Goal: Information Seeking & Learning: Learn about a topic

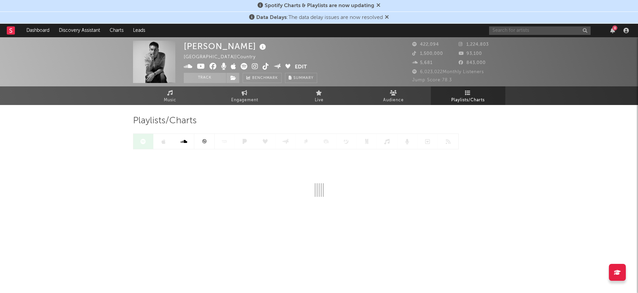
click at [511, 31] on input "text" at bounding box center [540, 30] width 102 height 8
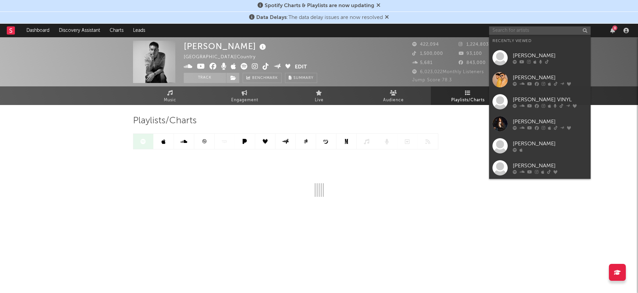
type input "v"
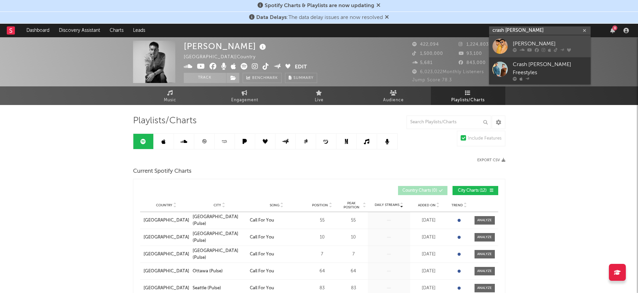
type input "crash [PERSON_NAME]"
click at [513, 49] on icon at bounding box center [515, 50] width 4 height 4
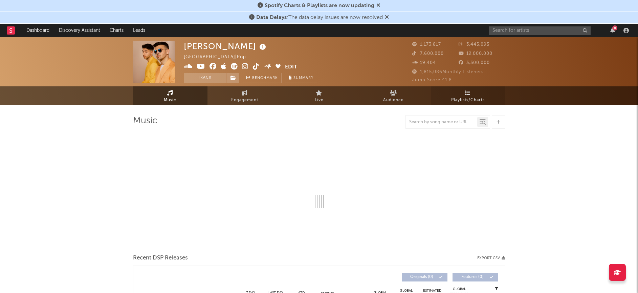
click at [469, 99] on span "Playlists/Charts" at bounding box center [467, 100] width 33 height 8
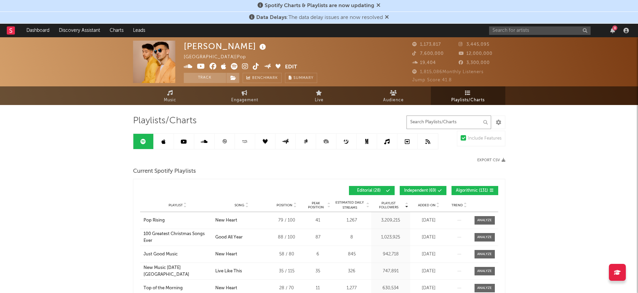
click at [440, 126] on input "text" at bounding box center [448, 122] width 85 height 14
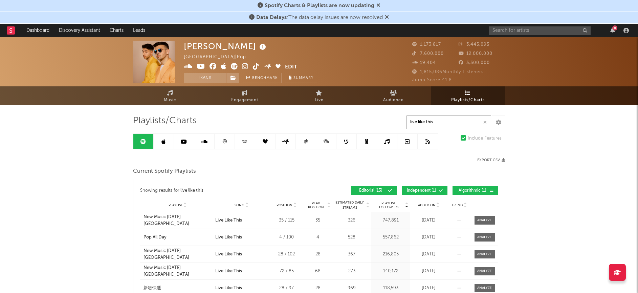
type input "live like this"
click at [488, 123] on input "live like this" at bounding box center [448, 122] width 85 height 14
click at [485, 123] on icon "button" at bounding box center [484, 122] width 3 height 4
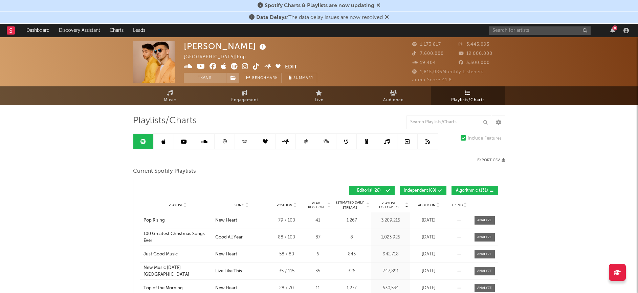
click at [465, 191] on span "Algorithmic ( 131 )" at bounding box center [472, 190] width 32 height 4
click at [442, 189] on icon at bounding box center [440, 190] width 4 height 4
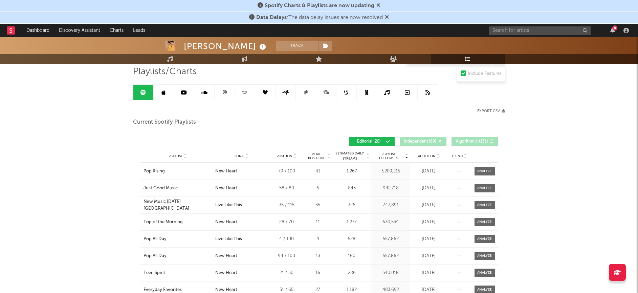
scroll to position [49, 0]
click at [432, 154] on span "Added On" at bounding box center [427, 156] width 18 height 4
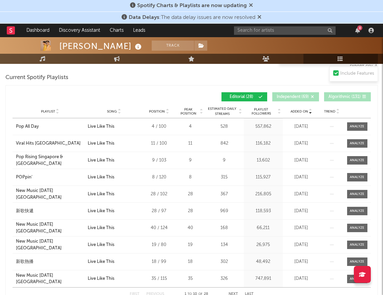
scroll to position [101, 0]
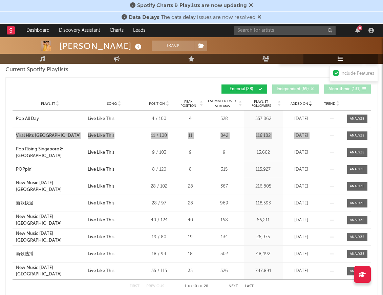
drag, startPoint x: 8, startPoint y: 130, endPoint x: 59, endPoint y: 147, distance: 53.1
click at [59, 147] on div "Added On Playlist Song Position Peak Position Playlist Followers Added On Trend…" at bounding box center [191, 187] width 372 height 220
click at [13, 122] on div "Playlist Pop All Day City Song Live Like This Position 4 / 100 Peak Position 4 …" at bounding box center [192, 119] width 358 height 17
drag, startPoint x: 10, startPoint y: 129, endPoint x: 57, endPoint y: 134, distance: 46.7
click at [57, 134] on div "Added On Playlist Song Position Peak Position Playlist Followers Added On Trend…" at bounding box center [191, 187] width 372 height 220
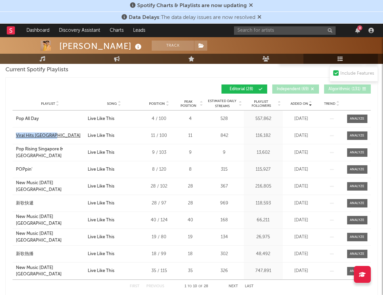
copy div "Viral Hits [GEOGRAPHIC_DATA]"
drag, startPoint x: 12, startPoint y: 148, endPoint x: 82, endPoint y: 150, distance: 70.1
click at [82, 150] on div "Playlist Pop Rising Singapore & [GEOGRAPHIC_DATA] City Song Live Like This Posi…" at bounding box center [192, 152] width 358 height 17
copy div "Pop Rising Singapore & [GEOGRAPHIC_DATA]"
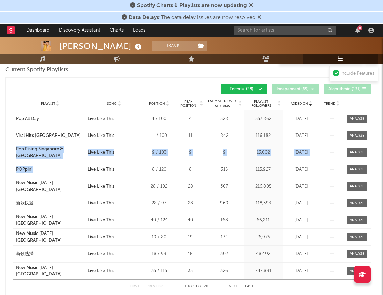
drag, startPoint x: 6, startPoint y: 161, endPoint x: 39, endPoint y: 172, distance: 34.4
click at [39, 172] on div "Added On Playlist Song Position Peak Position Playlist Followers Added On Trend…" at bounding box center [191, 187] width 372 height 220
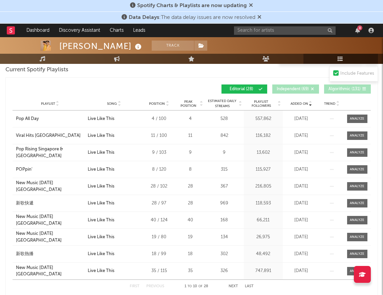
click at [21, 94] on div "Added On Playlist Song Position Peak Position Playlist Followers Added On Trend…" at bounding box center [192, 89] width 358 height 16
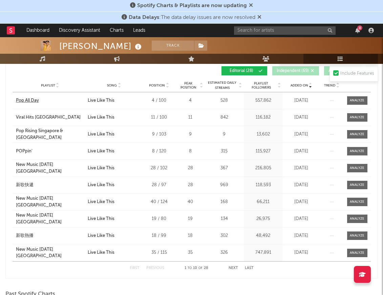
scroll to position [118, 0]
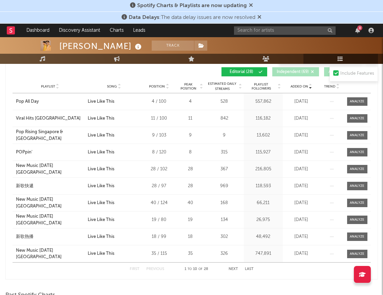
click at [234, 268] on button "Next" at bounding box center [232, 270] width 9 height 4
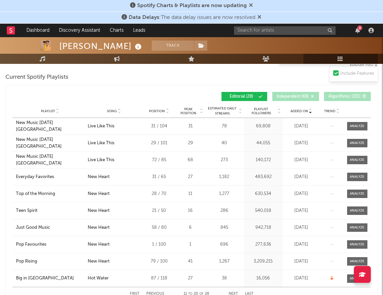
scroll to position [96, 0]
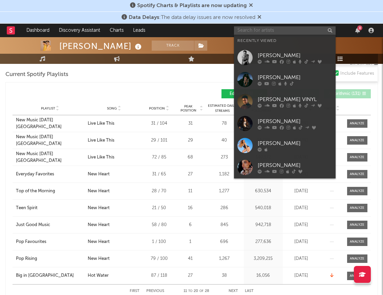
click at [258, 31] on input "text" at bounding box center [285, 30] width 102 height 8
paste input "[PERSON_NAME] Beyond The Pines"
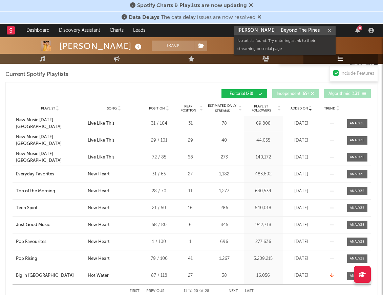
drag, startPoint x: 271, startPoint y: 30, endPoint x: 363, endPoint y: 40, distance: 91.9
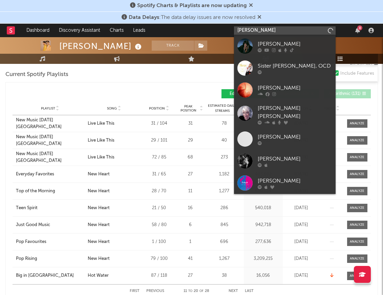
type input "[PERSON_NAME]"
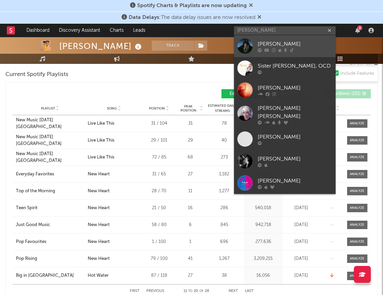
click at [304, 46] on div "[PERSON_NAME]" at bounding box center [295, 44] width 74 height 8
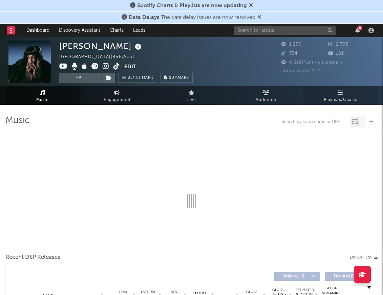
select select "6m"
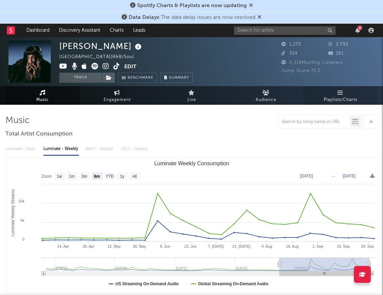
click at [344, 94] on link "Playlists/Charts" at bounding box center [340, 95] width 74 height 19
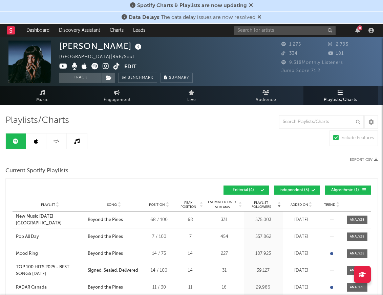
click at [310, 205] on icon at bounding box center [310, 206] width 3 height 3
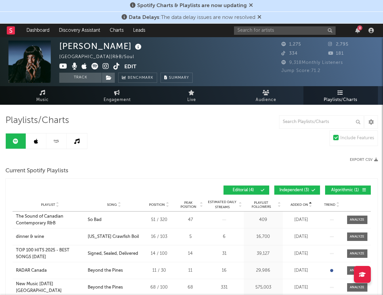
click at [307, 191] on span "Independent ( 3 )" at bounding box center [293, 190] width 31 height 4
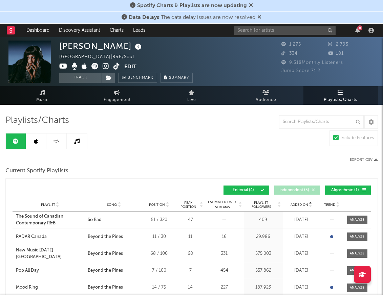
click at [339, 191] on span "Algorithmic ( 1 )" at bounding box center [344, 190] width 31 height 4
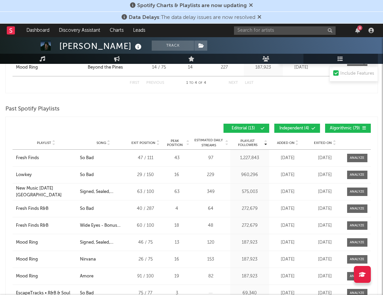
scroll to position [62, 0]
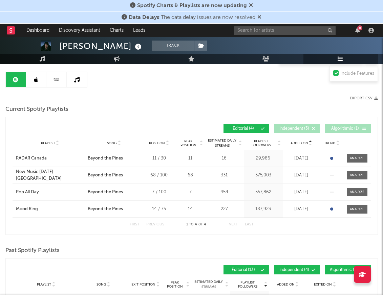
click at [35, 78] on icon at bounding box center [36, 79] width 4 height 5
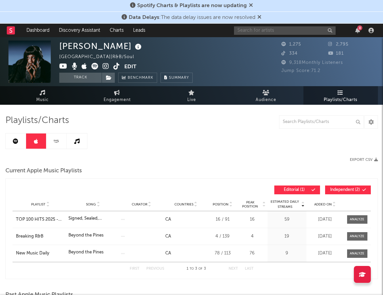
click at [258, 29] on input "text" at bounding box center [285, 30] width 102 height 8
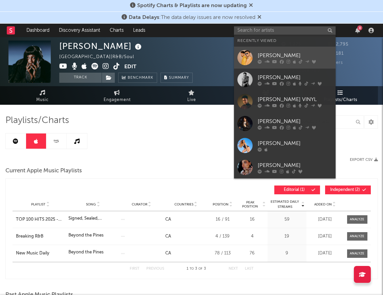
click at [259, 53] on div "[PERSON_NAME]" at bounding box center [295, 55] width 74 height 8
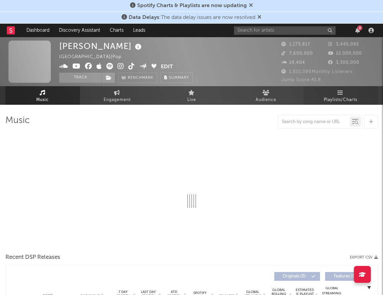
click at [334, 99] on span "Playlists/Charts" at bounding box center [339, 100] width 33 height 8
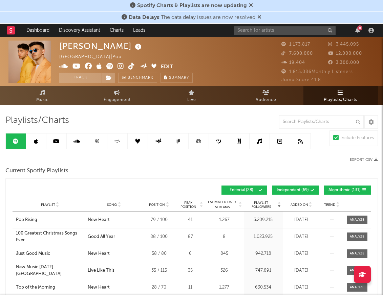
click at [37, 139] on icon at bounding box center [36, 141] width 4 height 5
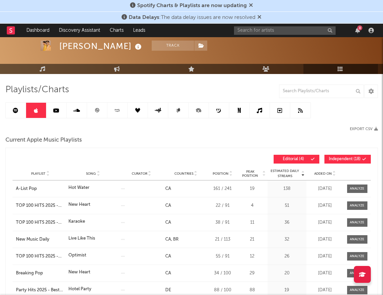
scroll to position [32, 0]
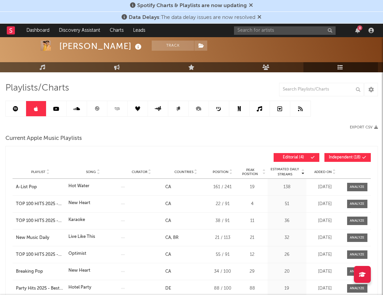
click at [331, 157] on span "Independent ( 18 )" at bounding box center [345, 158] width 32 height 4
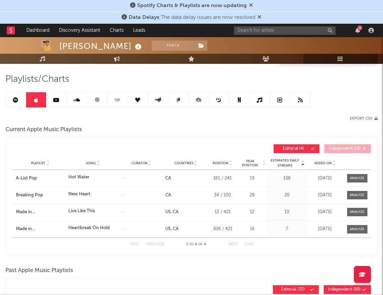
scroll to position [43, 0]
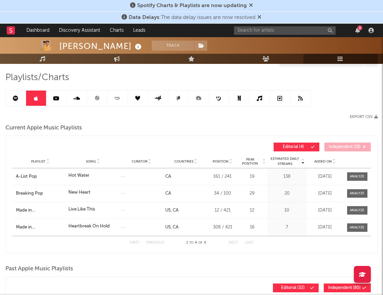
click at [333, 162] on icon at bounding box center [333, 163] width 3 height 3
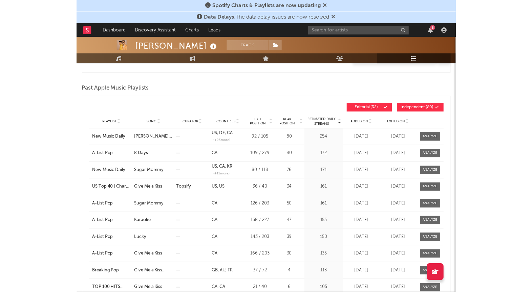
scroll to position [224, 0]
